Goal: Check status: Check status

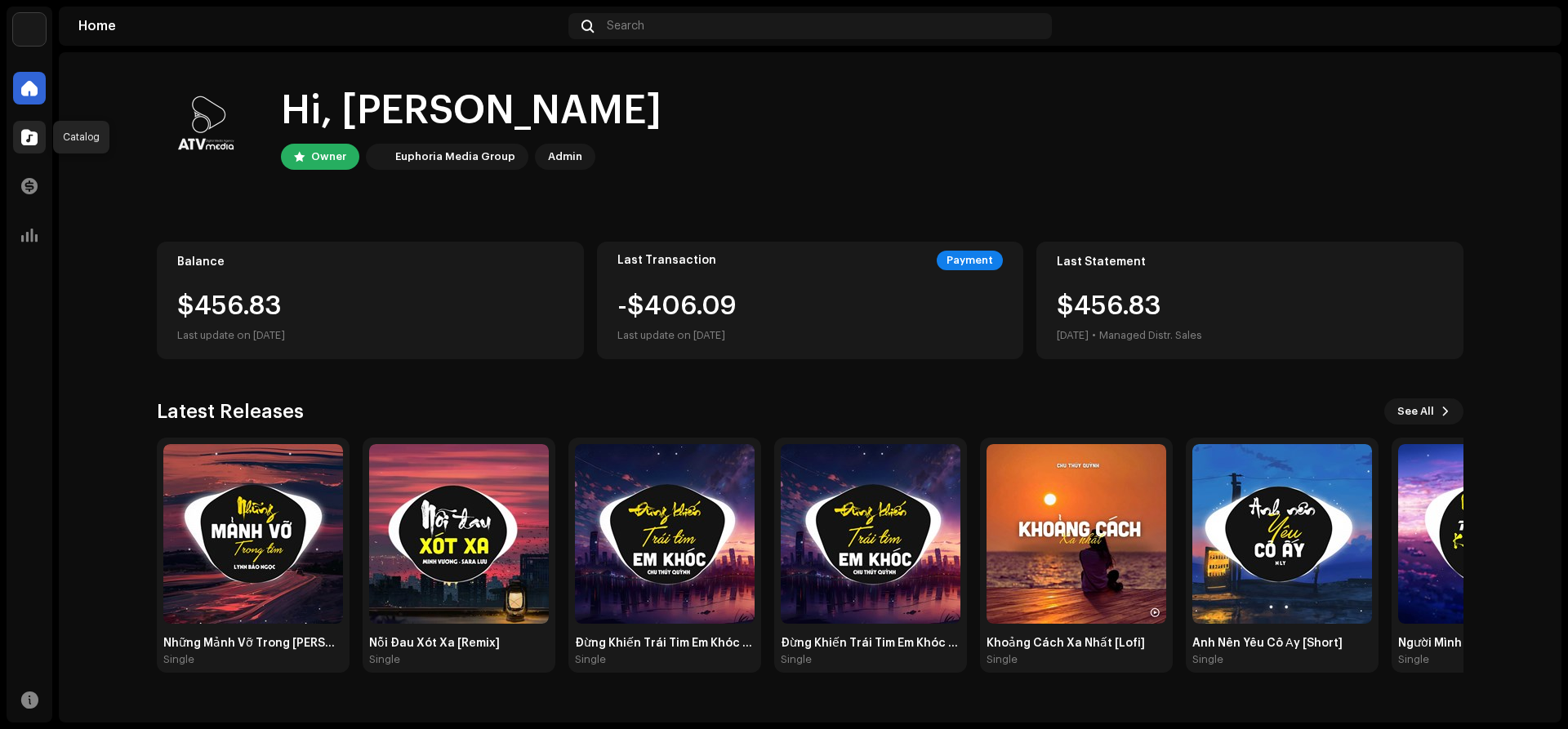
click at [31, 144] on span at bounding box center [30, 137] width 17 height 13
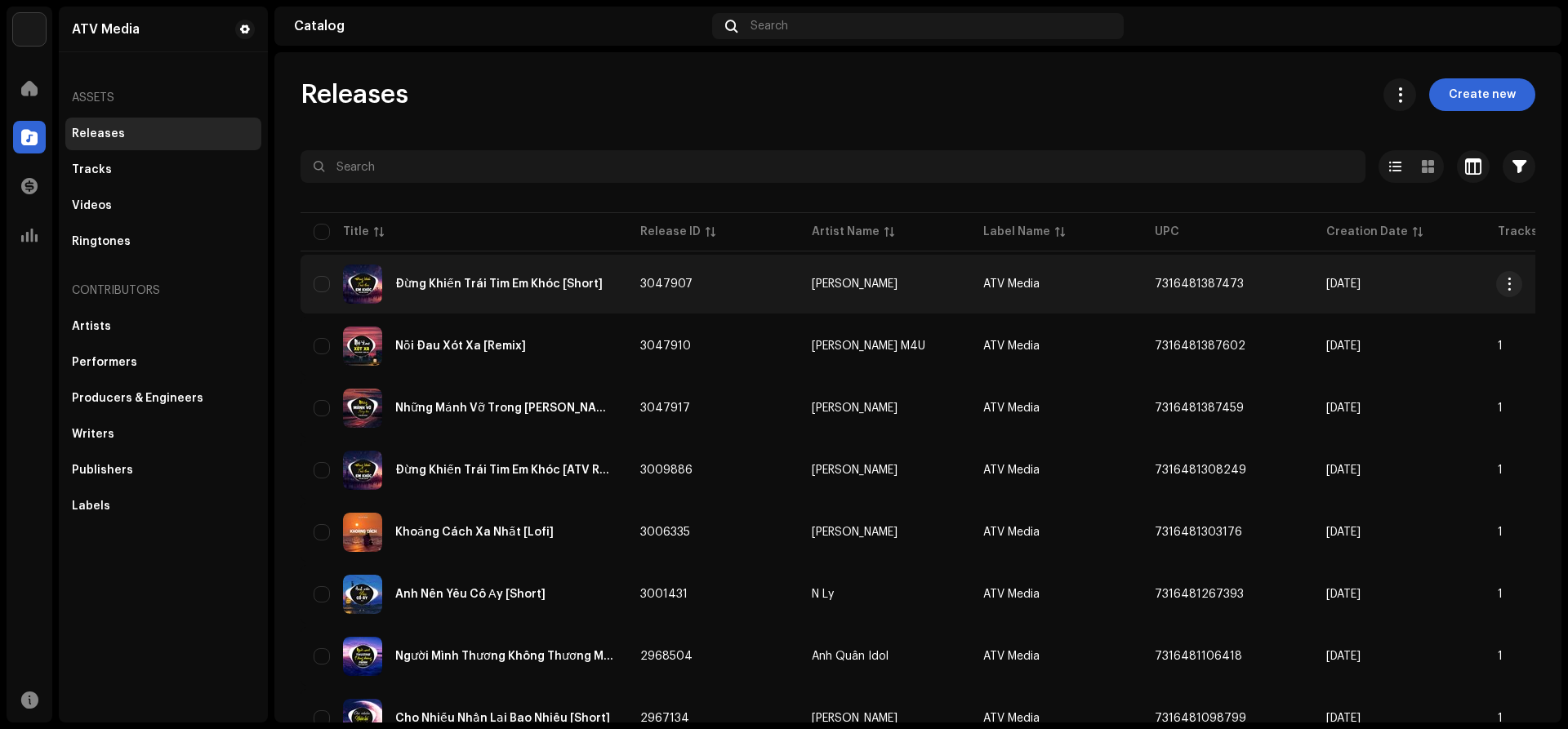
click at [522, 283] on div "Đừng Khiến Trái Tim Em Khóc [Short]" at bounding box center [499, 284] width 208 height 11
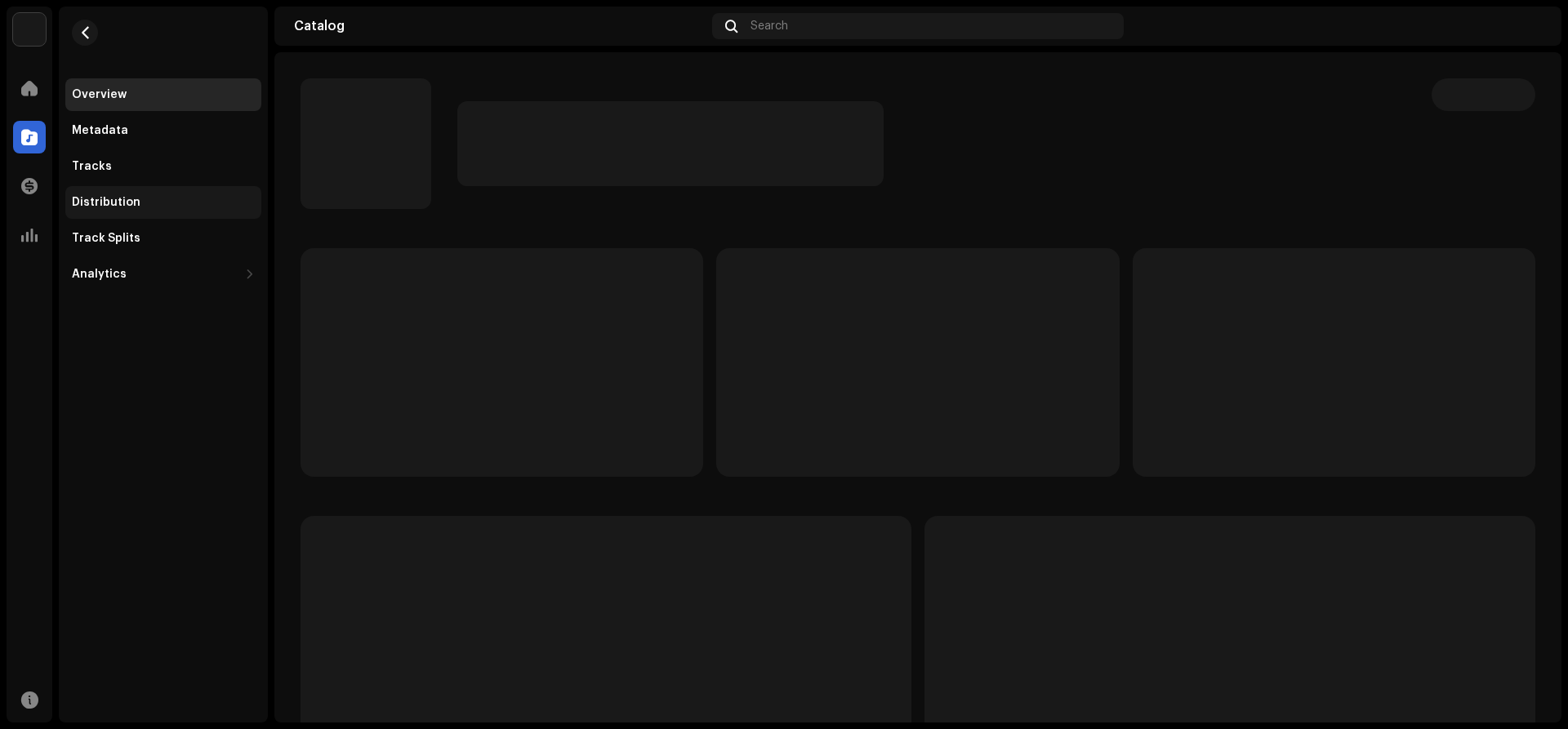
click at [113, 205] on div "Distribution" at bounding box center [107, 203] width 69 height 13
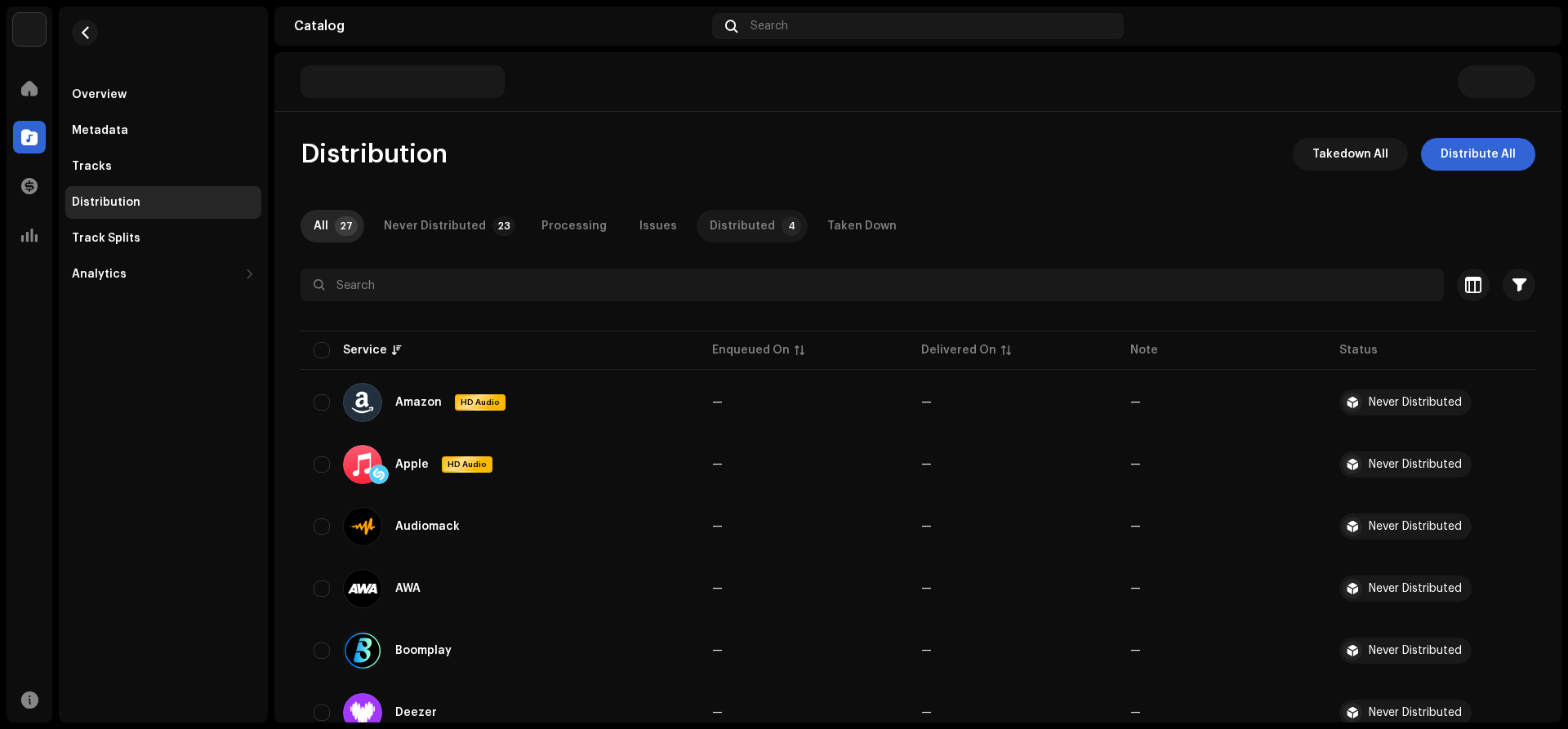
click at [710, 233] on div "Distributed" at bounding box center [742, 226] width 66 height 32
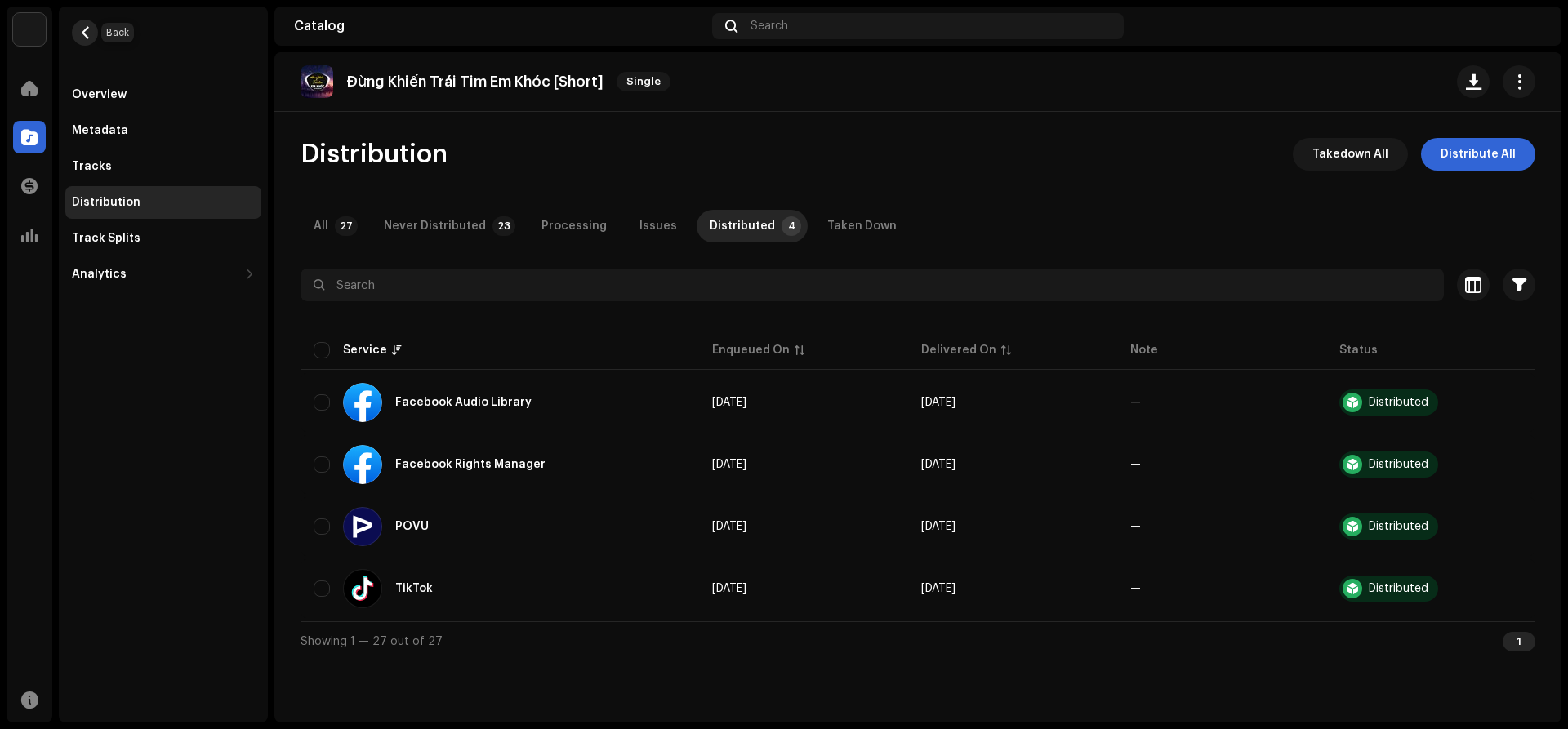
click at [81, 31] on span "button" at bounding box center [84, 32] width 12 height 13
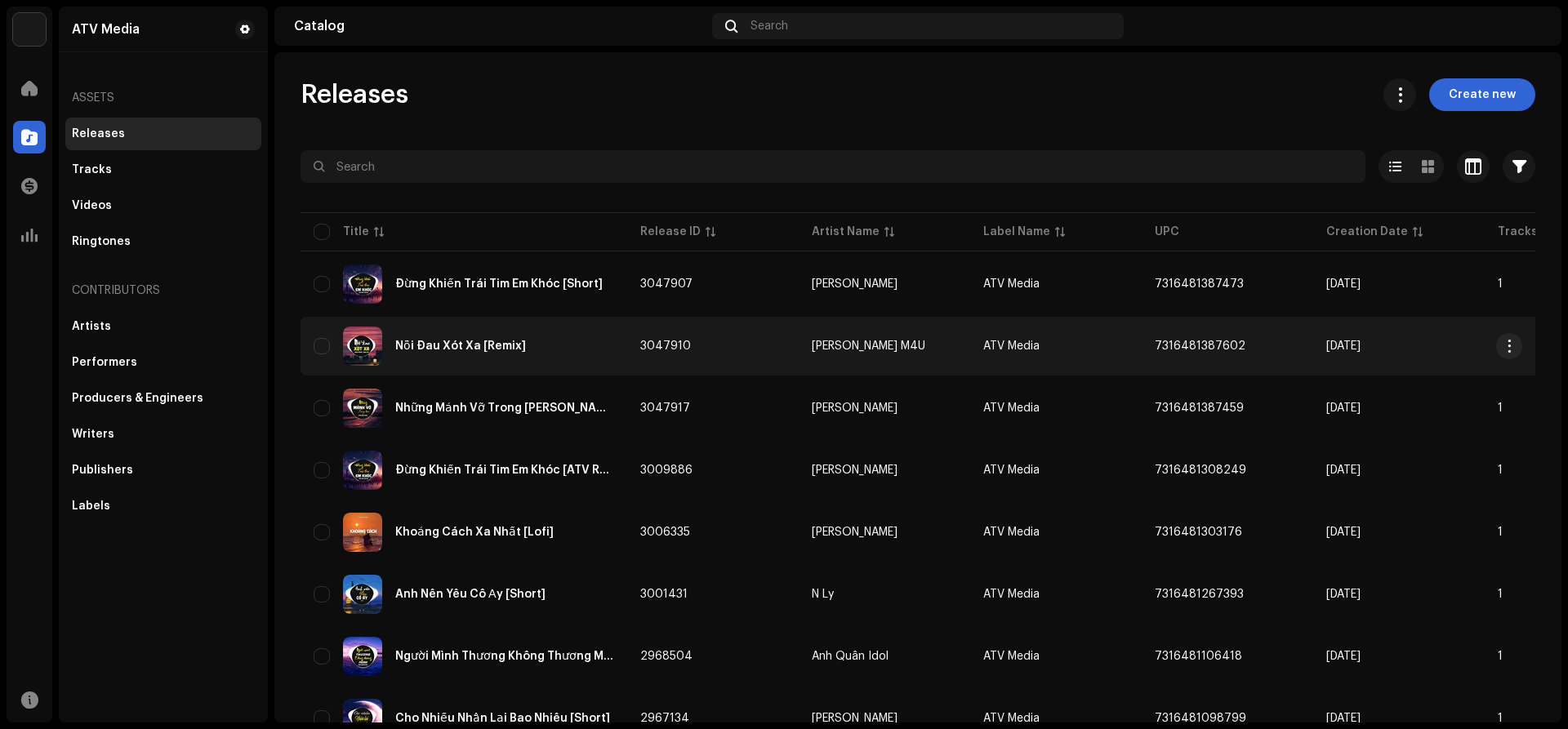
click at [493, 346] on div "Nỗi Đau Xót Xa [Remix]" at bounding box center [461, 346] width 131 height 11
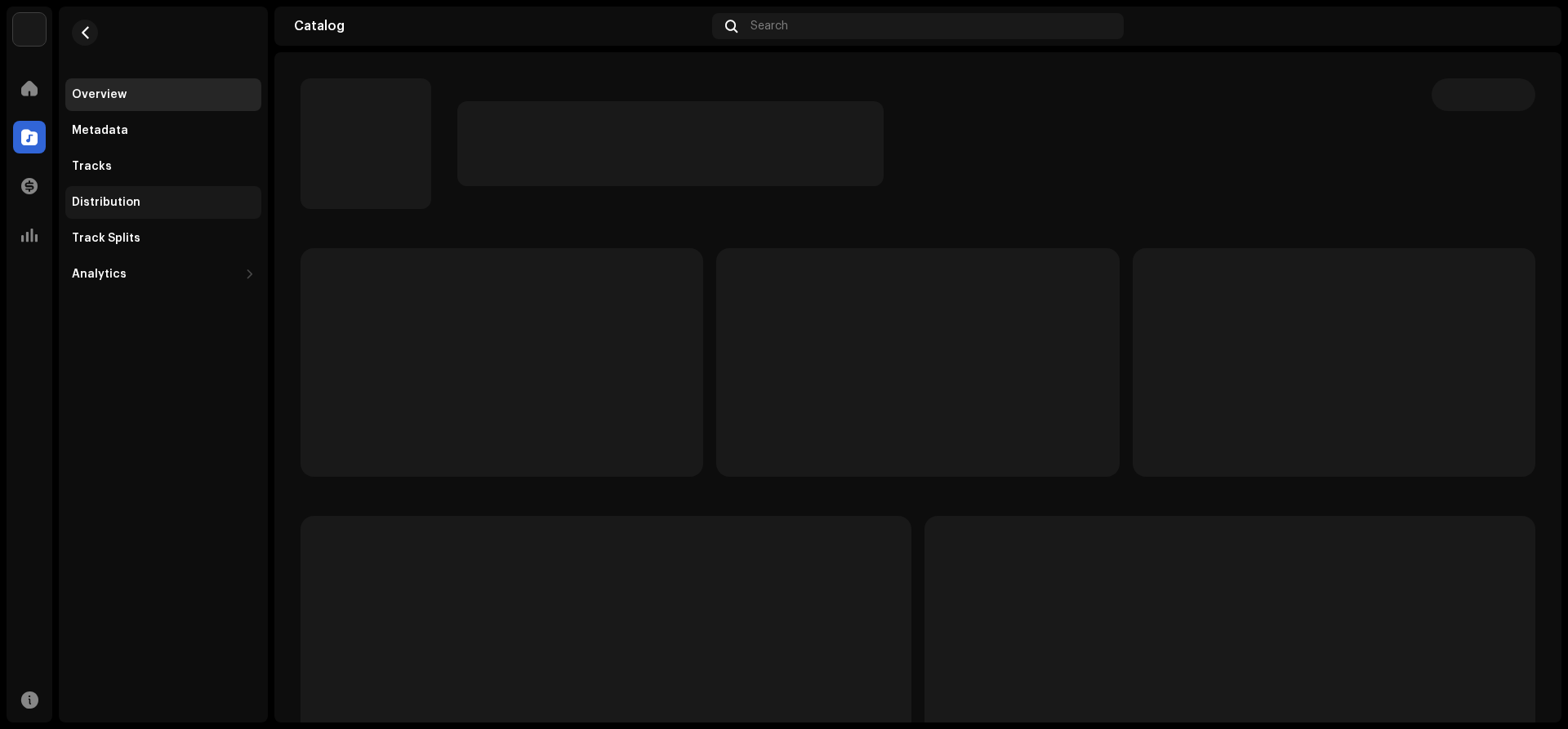
click at [120, 202] on div "Distribution" at bounding box center [107, 203] width 69 height 13
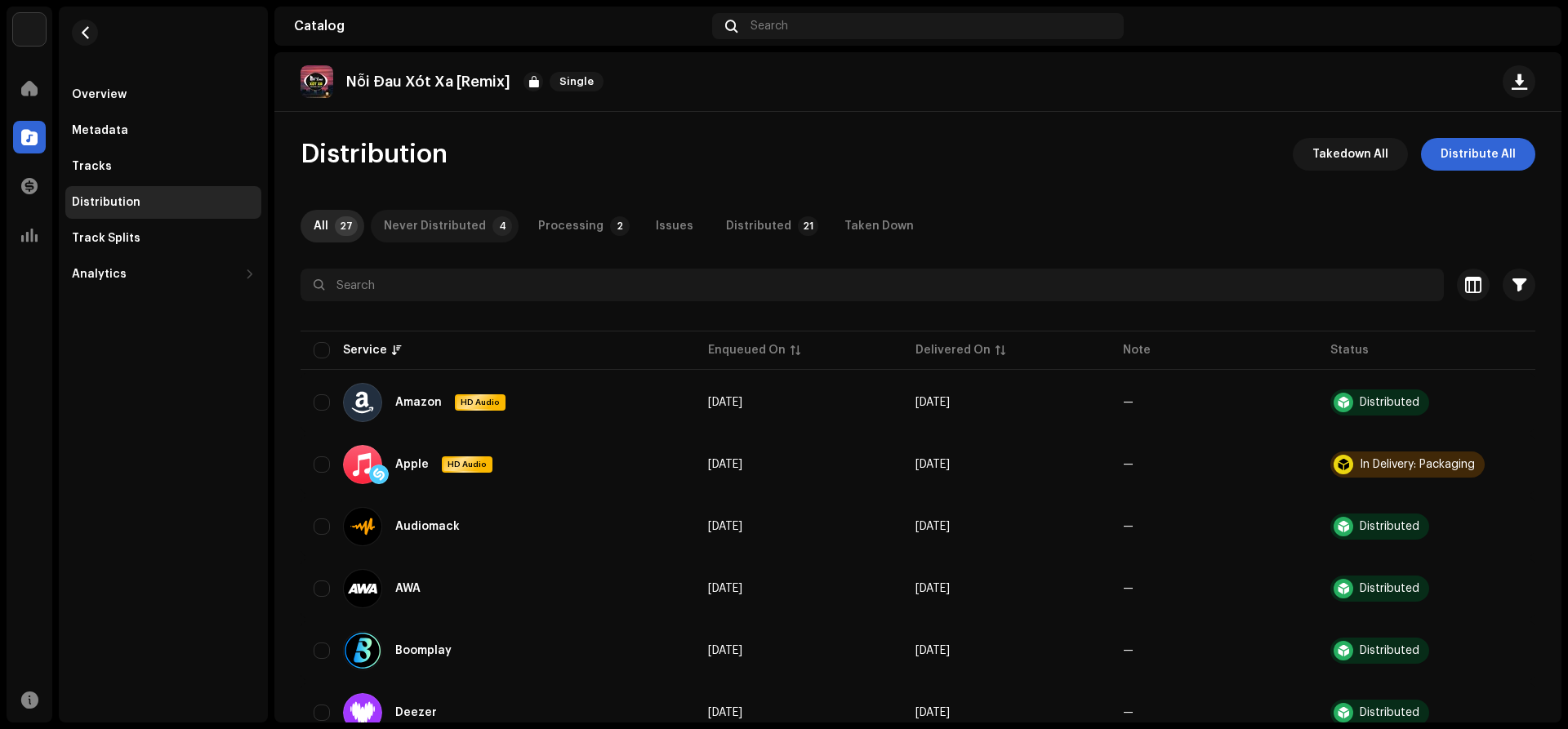
click at [407, 217] on div "Never Distributed" at bounding box center [435, 226] width 102 height 32
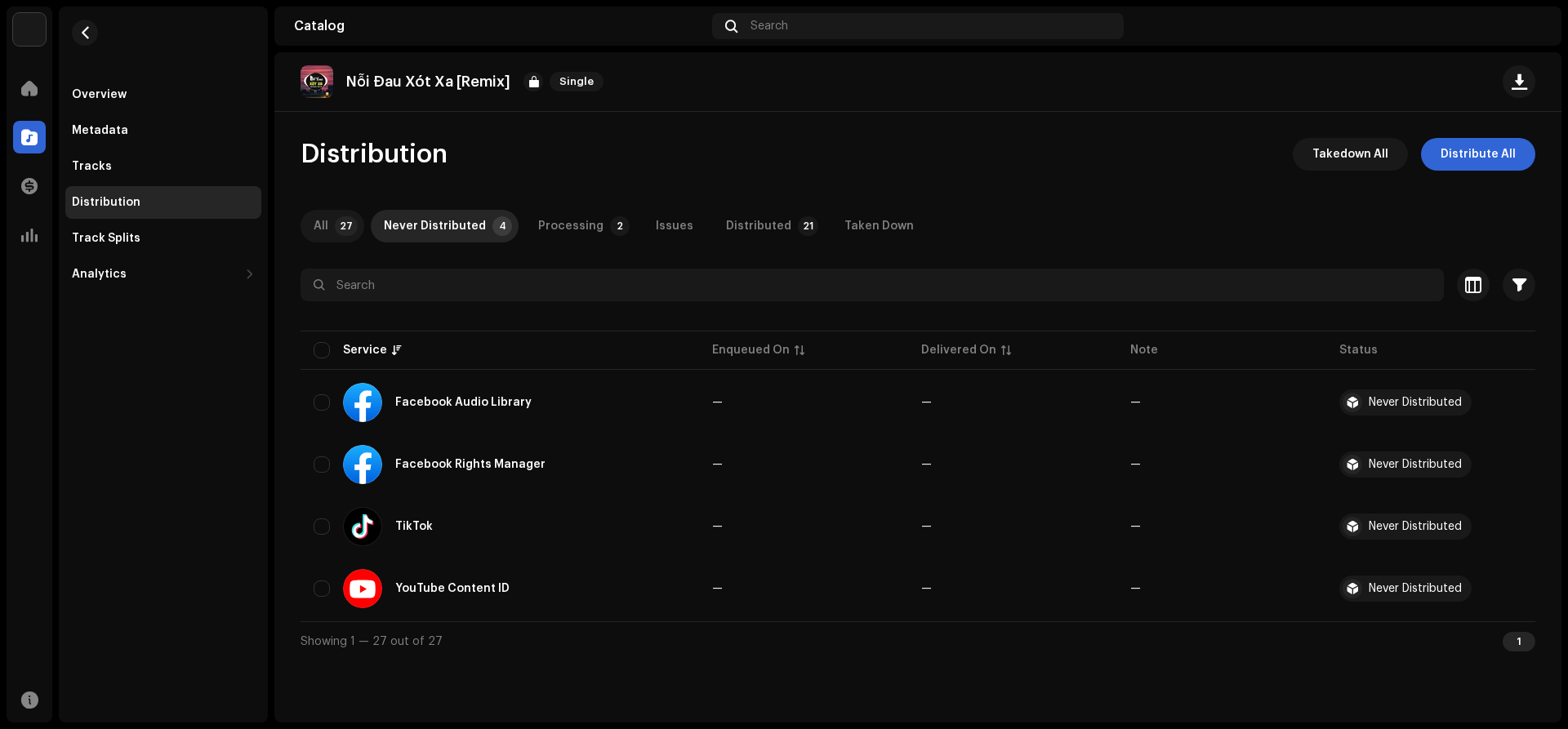
click at [327, 219] on div "All" at bounding box center [321, 226] width 15 height 32
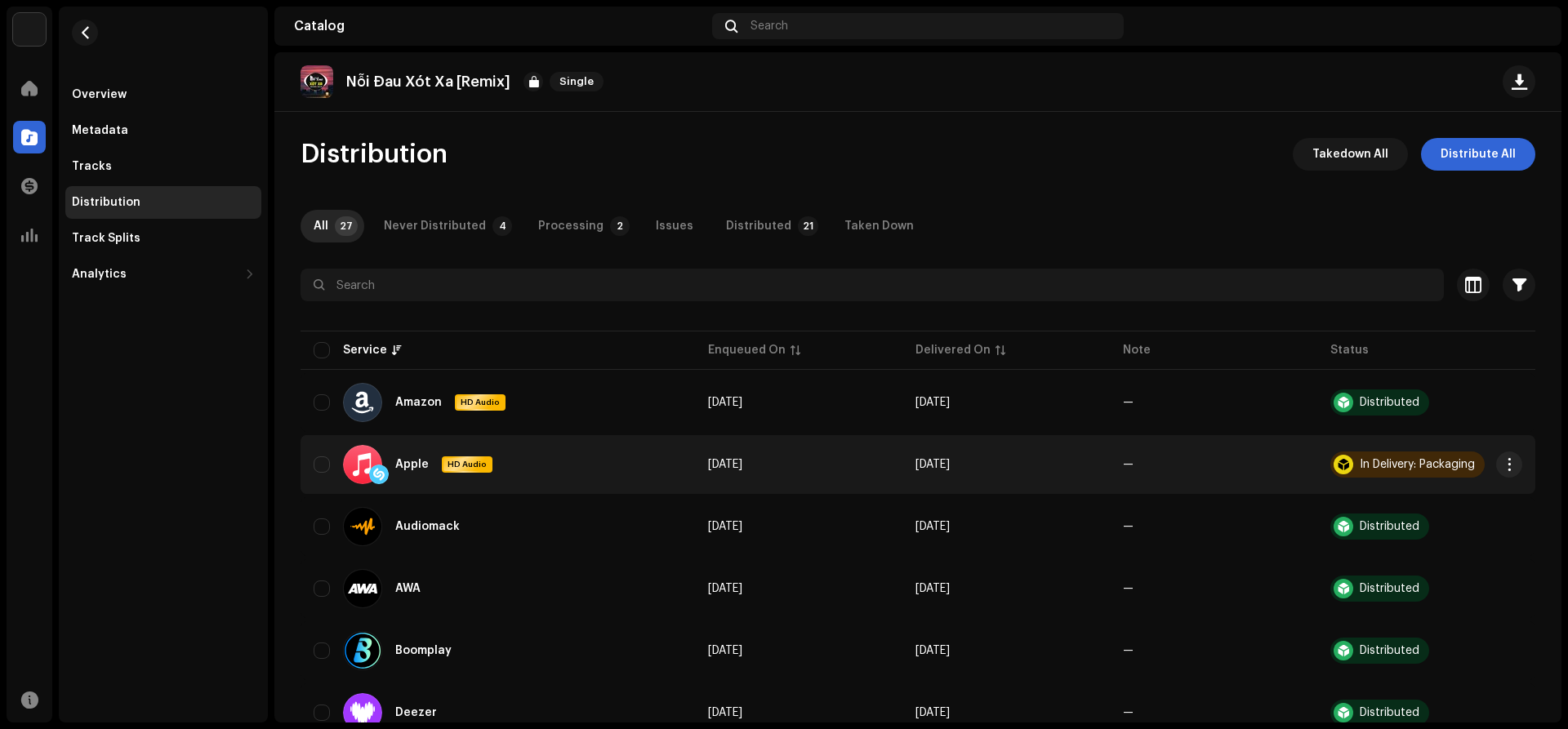
click at [1407, 471] on div "In Delivery: Packaging" at bounding box center [1408, 464] width 155 height 26
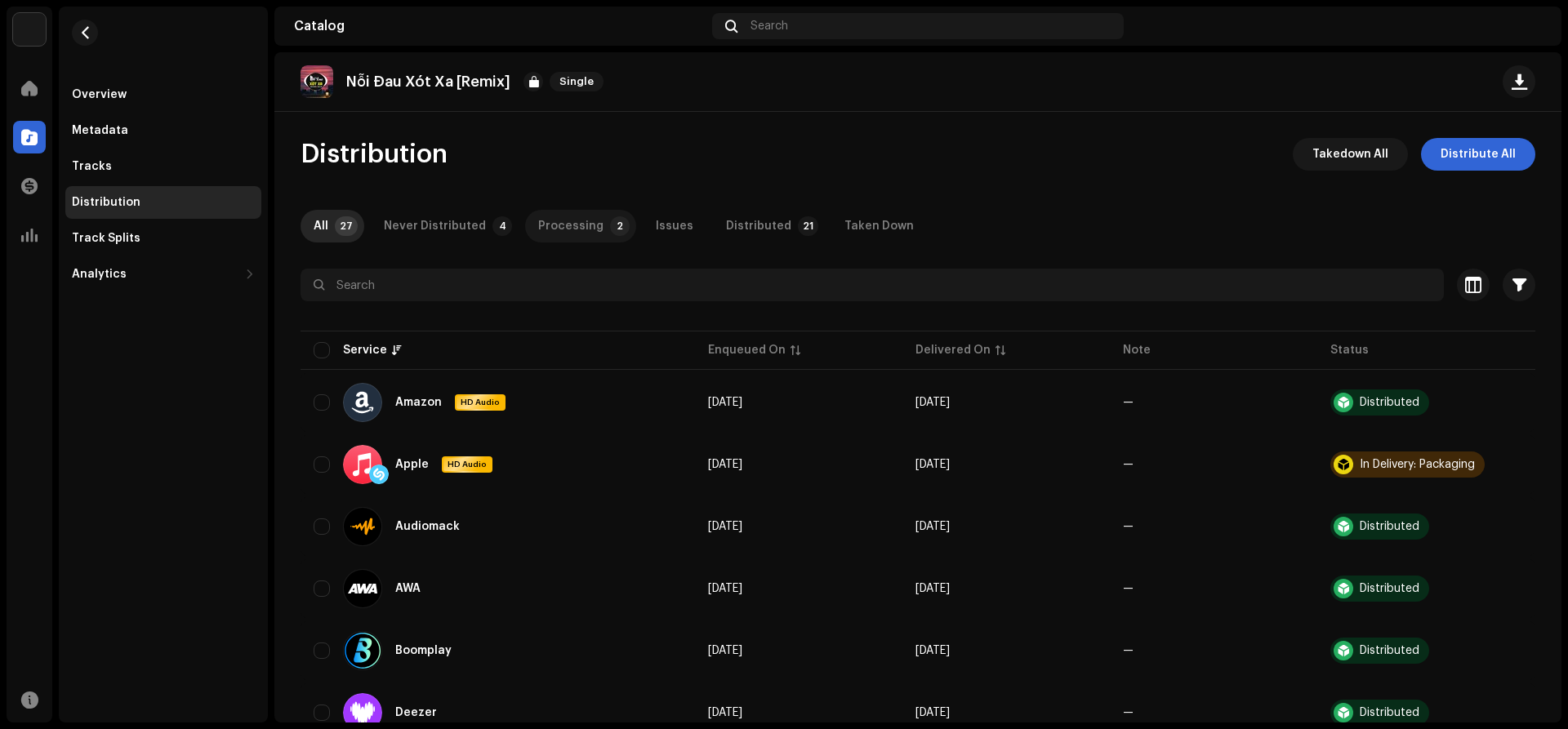
click at [559, 227] on div "Processing" at bounding box center [571, 226] width 66 height 32
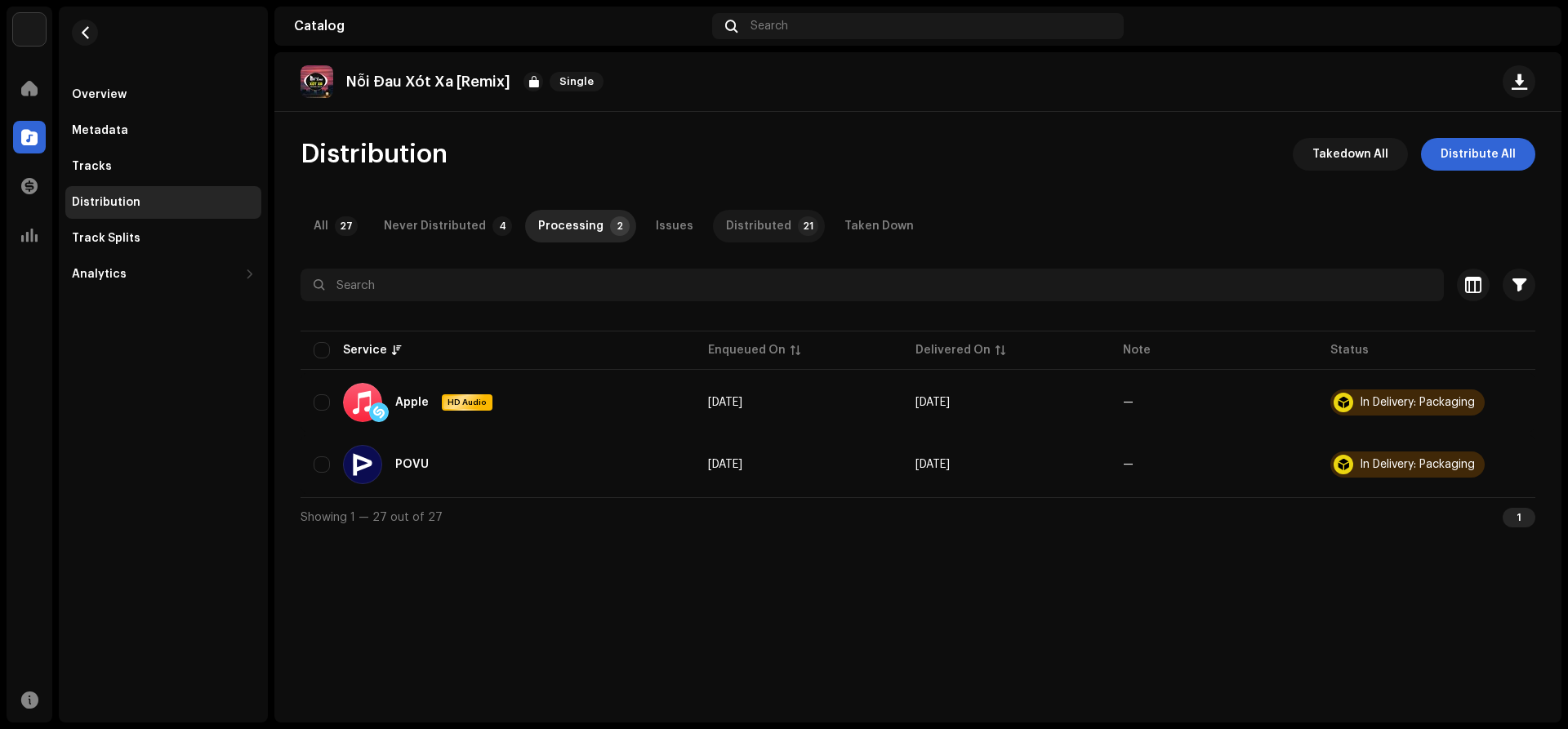
click at [738, 234] on div "Distributed" at bounding box center [759, 226] width 66 height 32
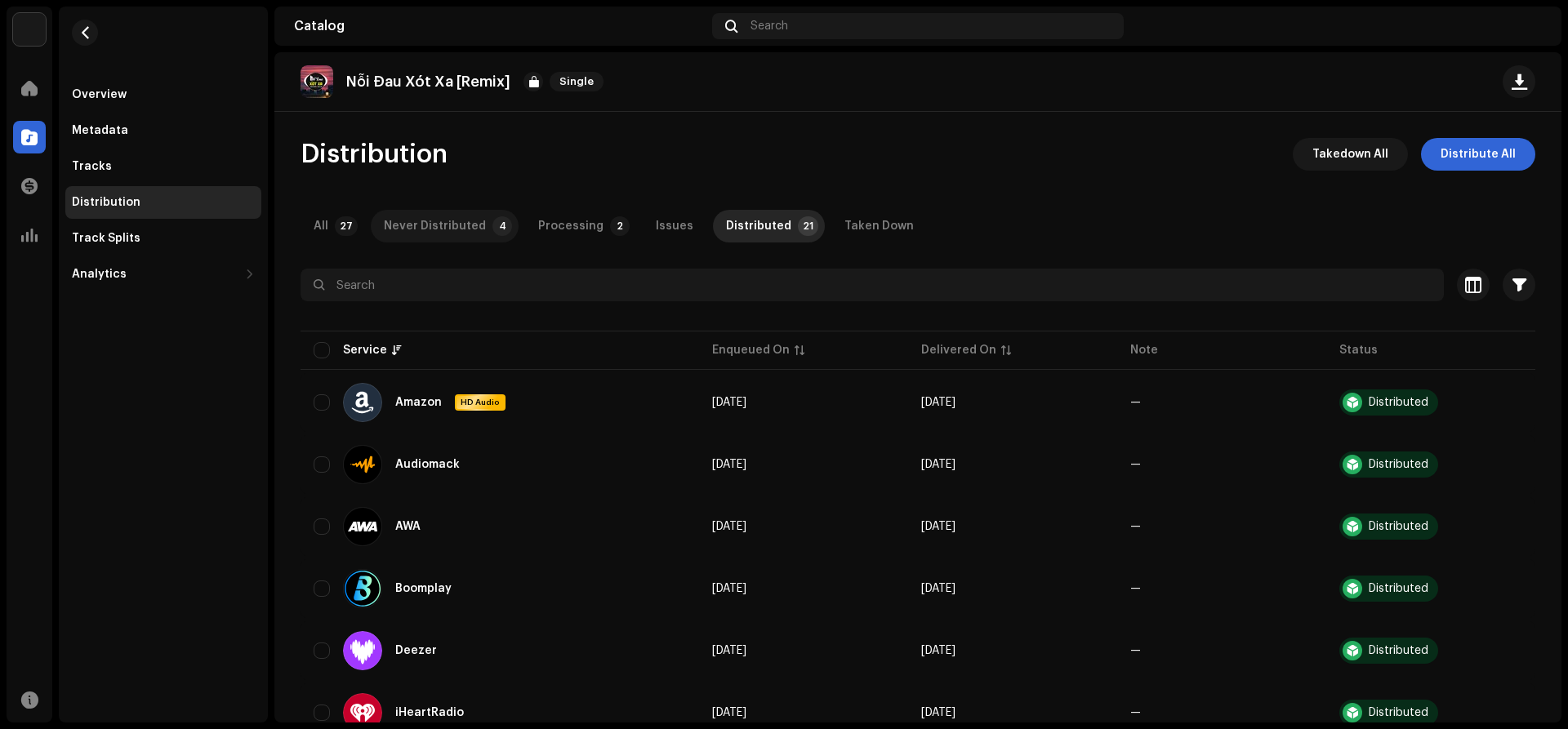
click at [435, 227] on div "Never Distributed" at bounding box center [435, 226] width 102 height 32
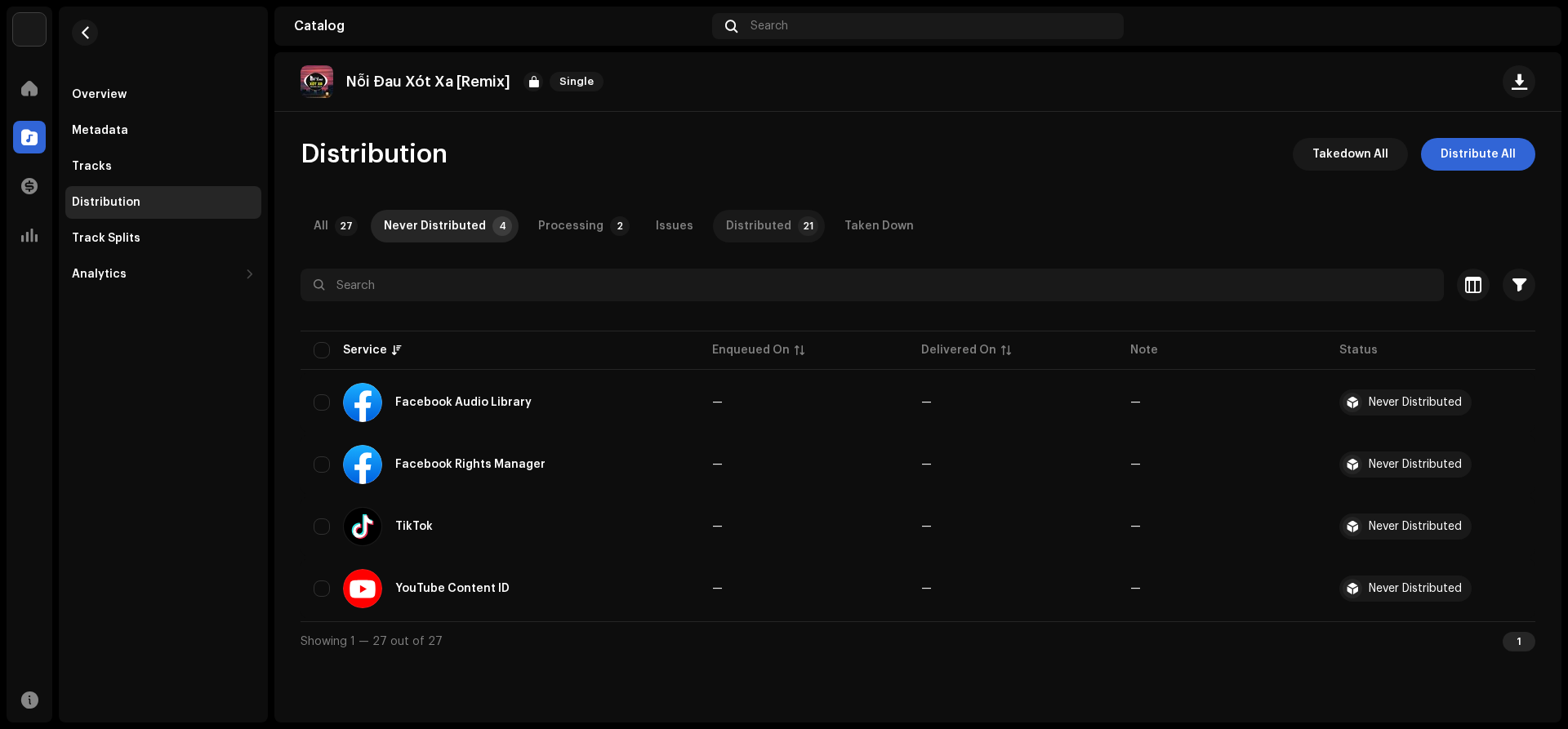
click at [772, 224] on p-tab "Distributed 21" at bounding box center [768, 226] width 112 height 32
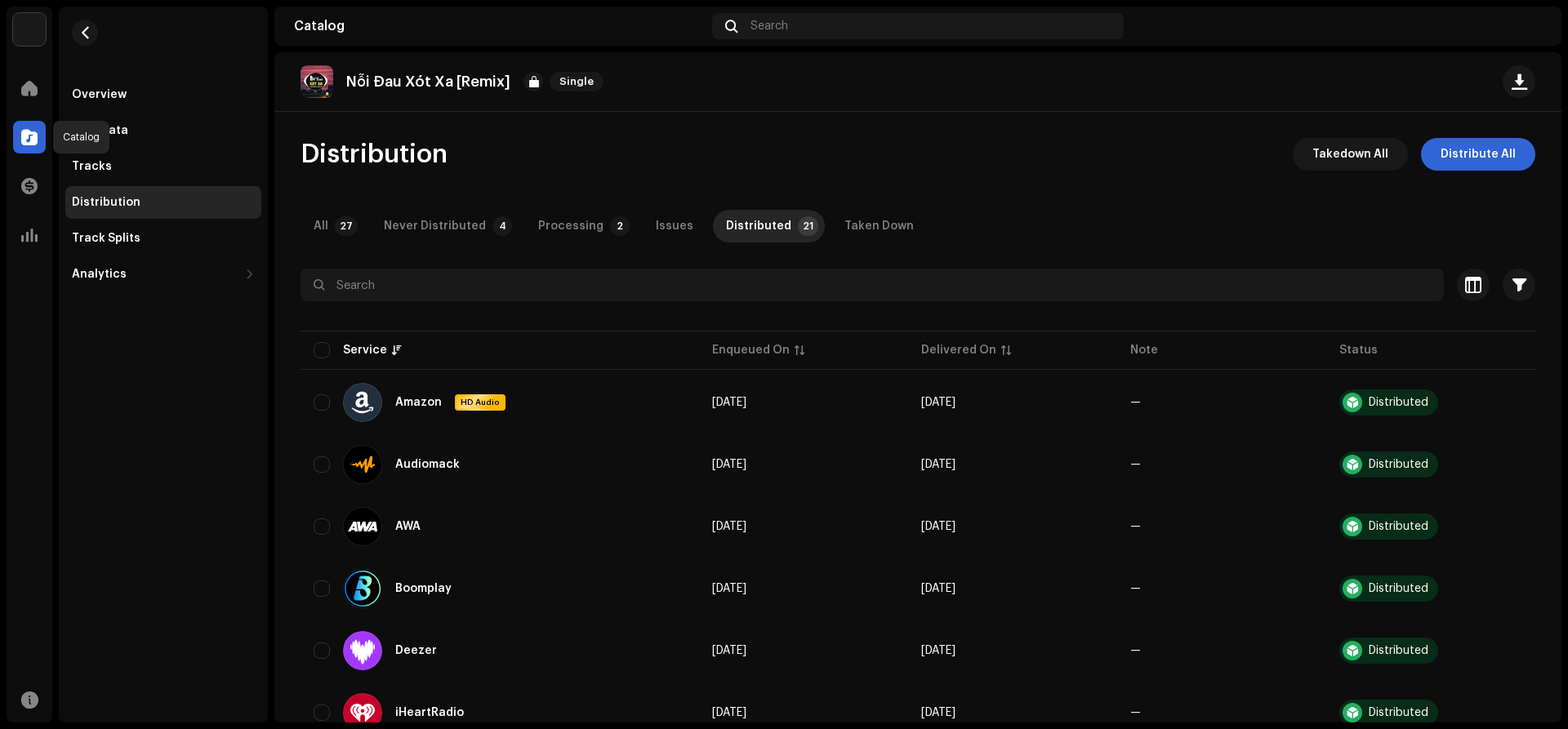
click at [19, 143] on div at bounding box center [29, 136] width 32 height 32
